Goal: Transaction & Acquisition: Download file/media

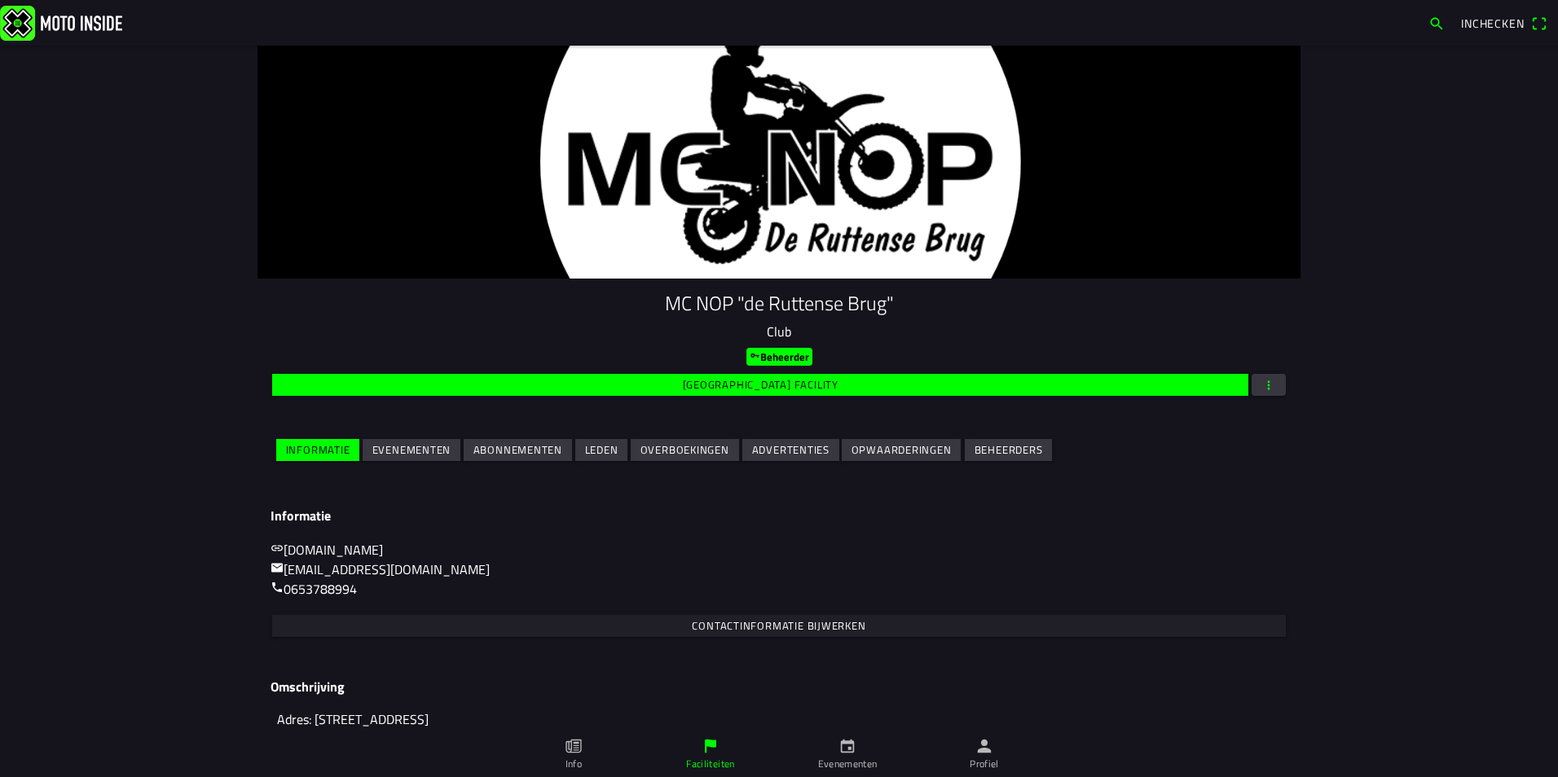
click at [0, 0] on slot "Evenementen" at bounding box center [0, 0] width 0 height 0
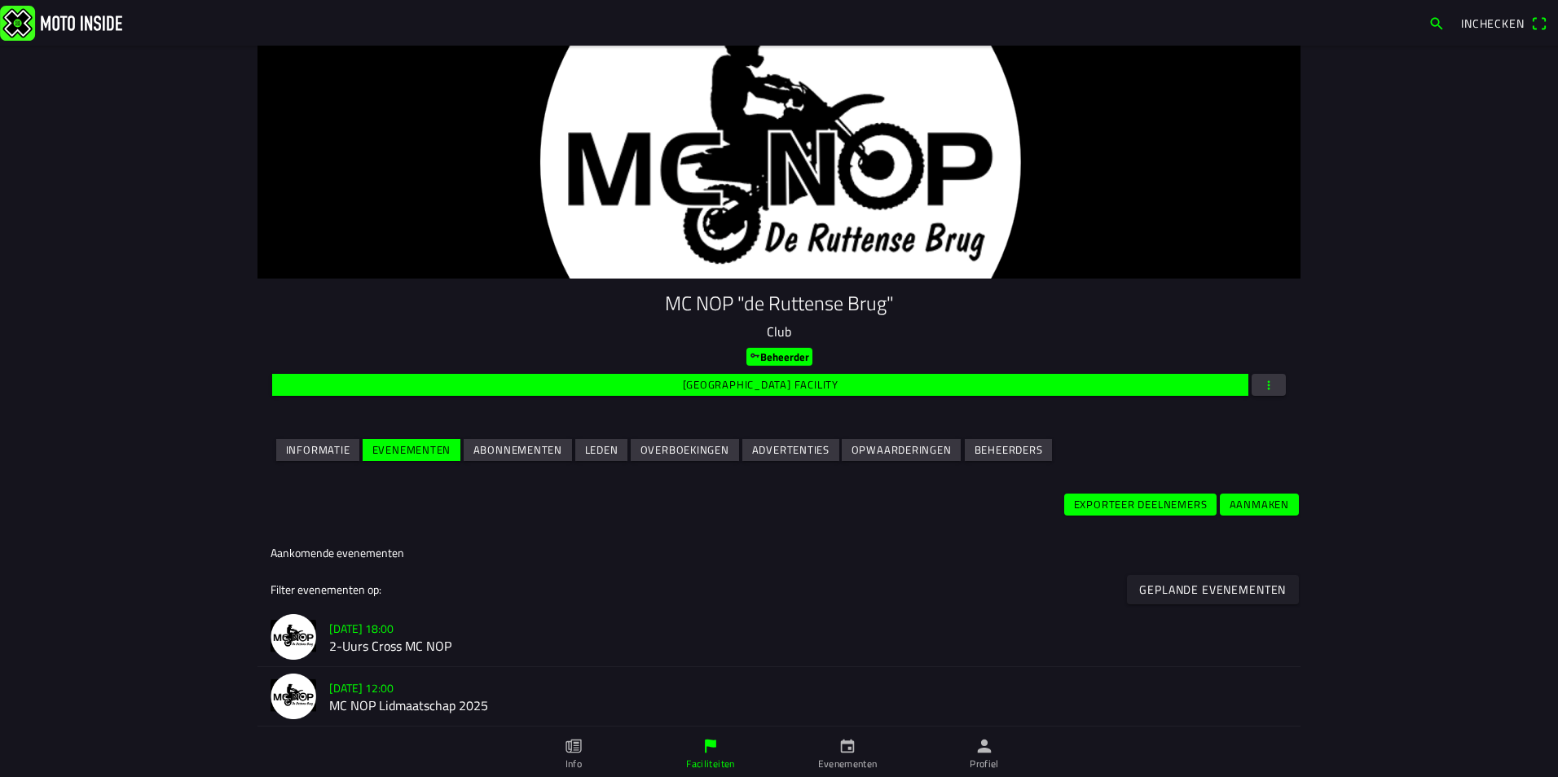
click at [381, 644] on h2 "2-Uurs Cross MC NOP" at bounding box center [808, 646] width 958 height 15
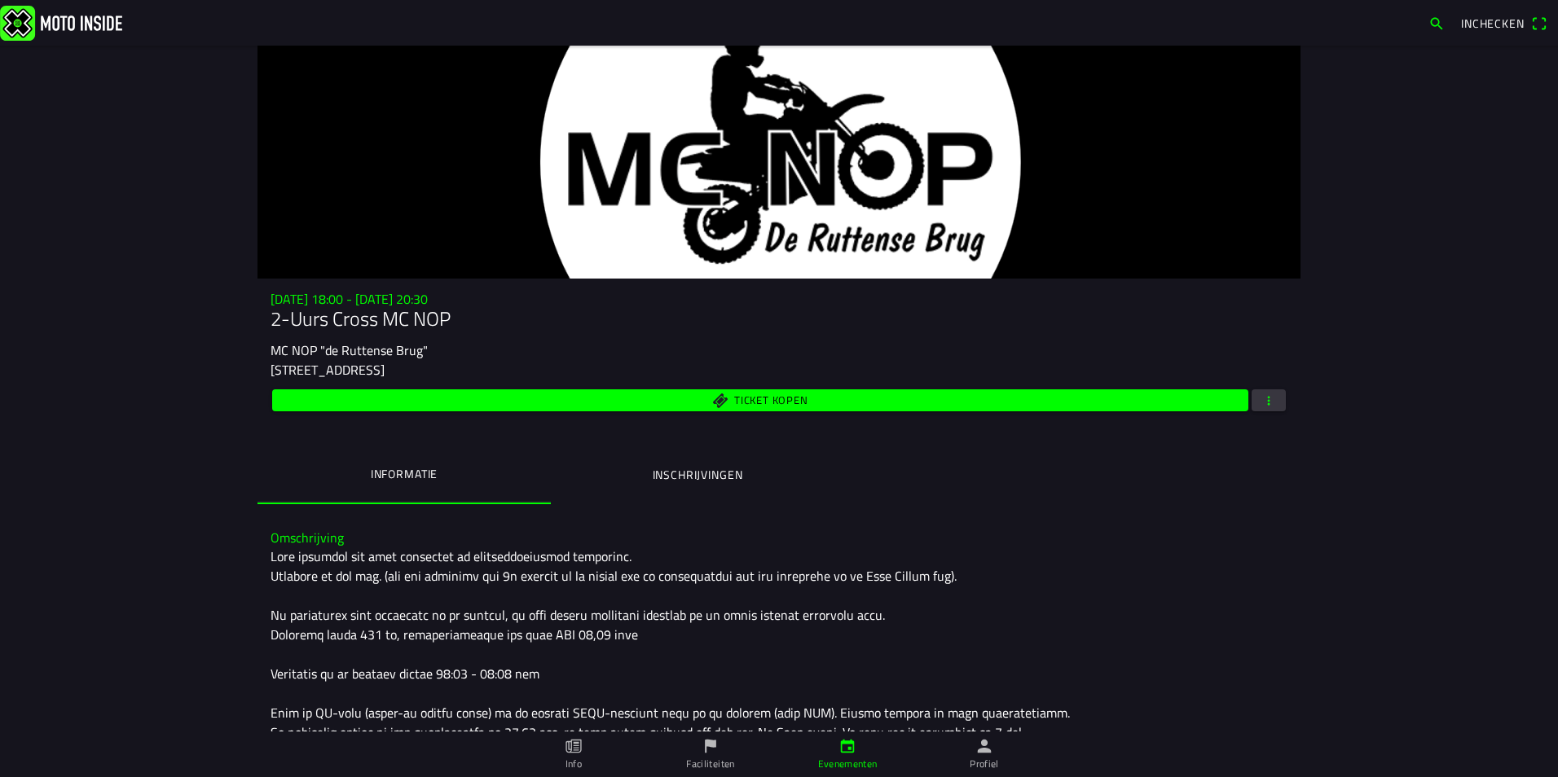
click at [1272, 404] on button "button" at bounding box center [1268, 400] width 34 height 22
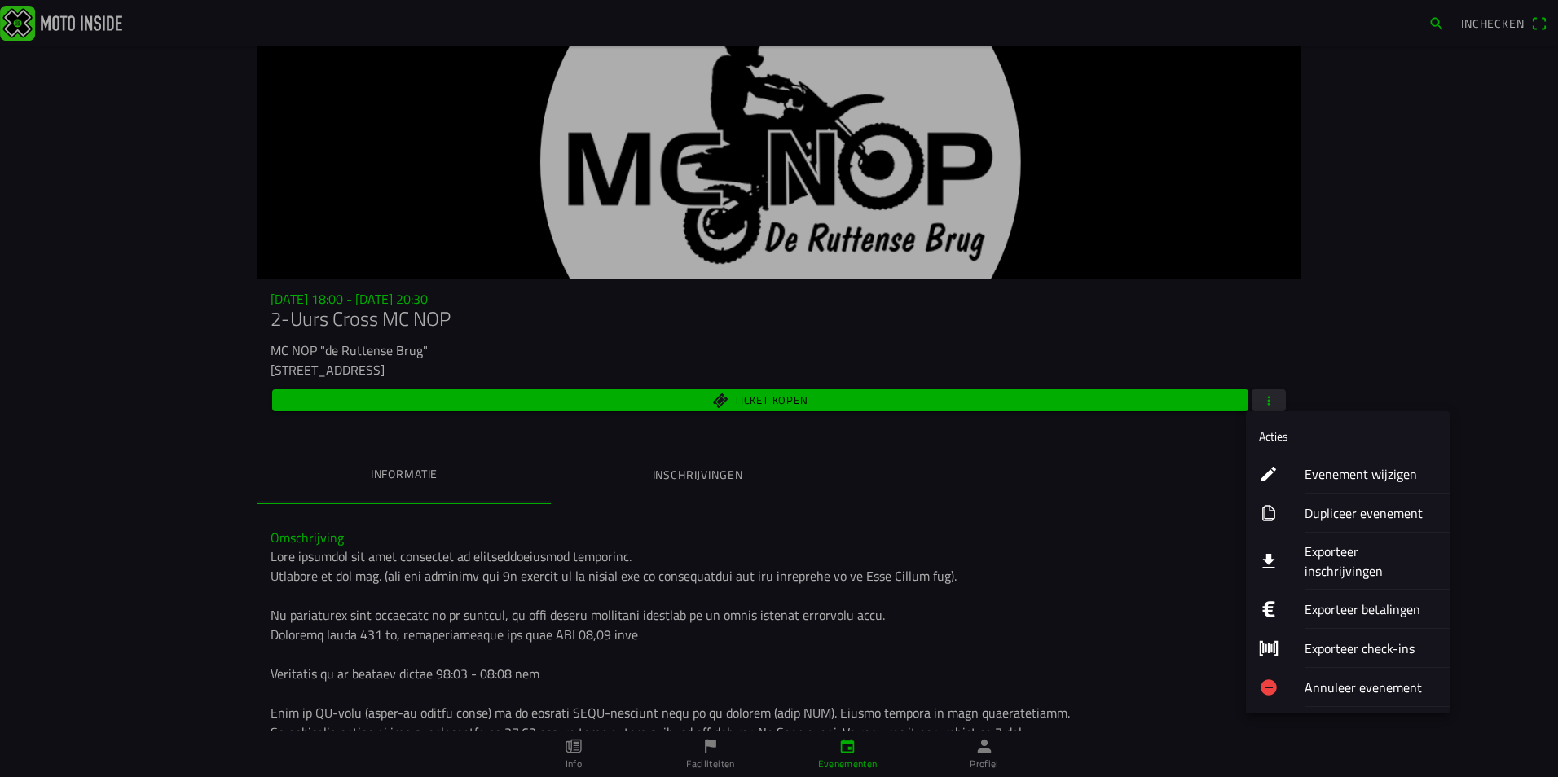
click at [1349, 551] on ion-label "Exporteer inschrijvingen" at bounding box center [1370, 561] width 132 height 39
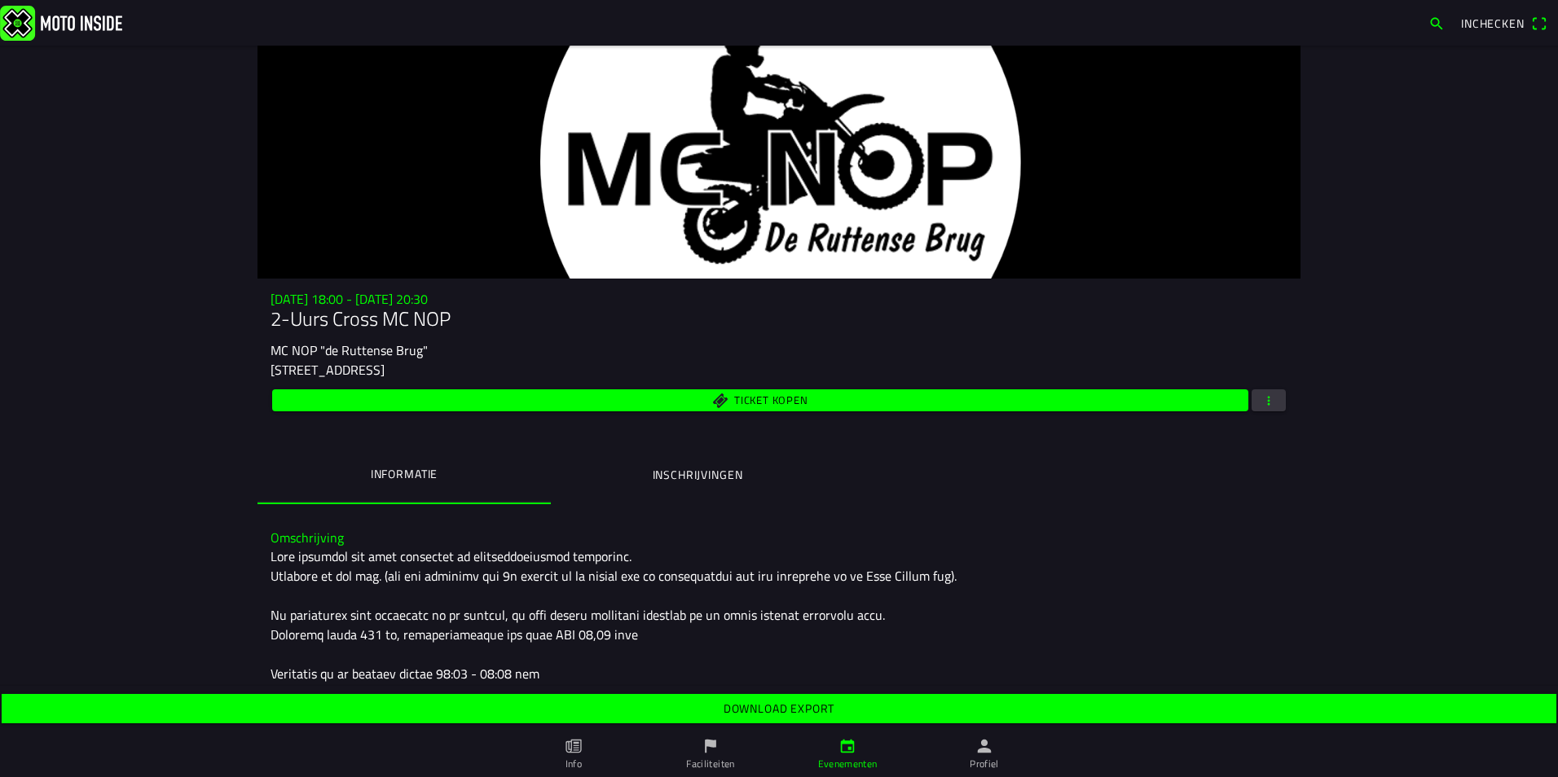
click at [0, 0] on slot "Download export" at bounding box center [0, 0] width 0 height 0
click at [984, 754] on icon "person" at bounding box center [984, 746] width 18 height 18
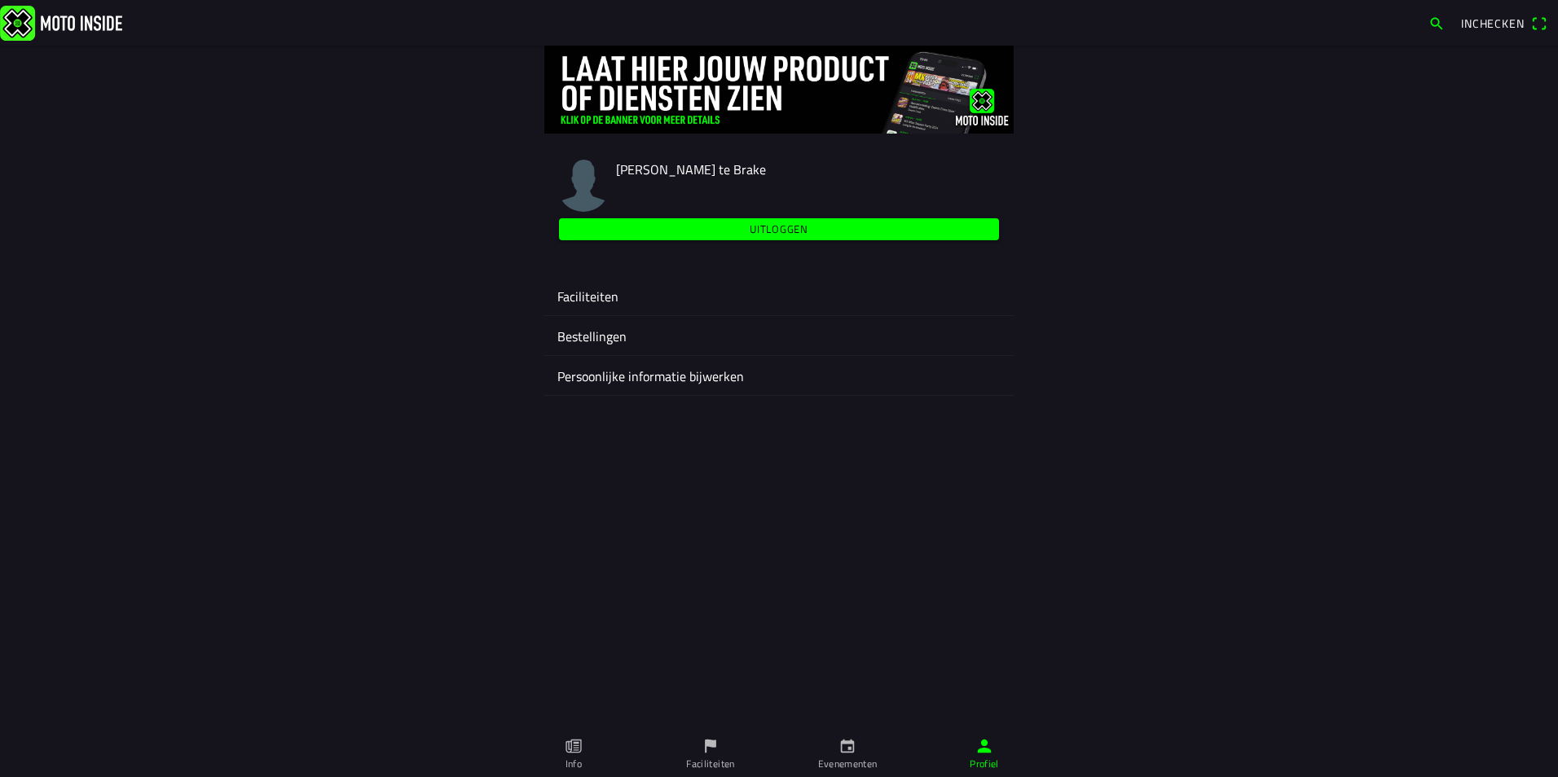
click at [598, 290] on ion-label "Faciliteiten" at bounding box center [778, 297] width 443 height 20
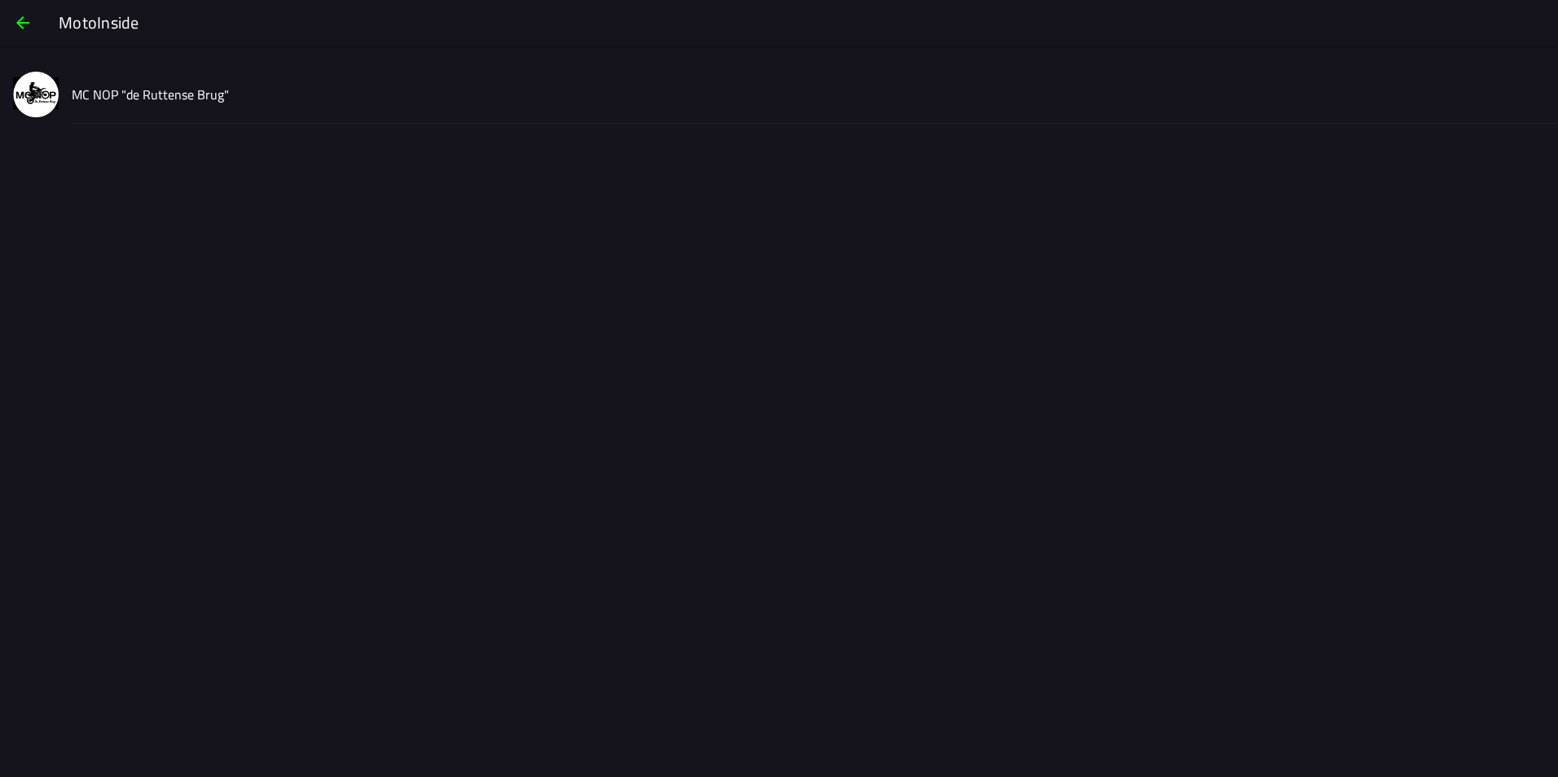
click at [0, 0] on slot "MC NOP "de Ruttense Brug"" at bounding box center [0, 0] width 0 height 0
